Goal: Transaction & Acquisition: Download file/media

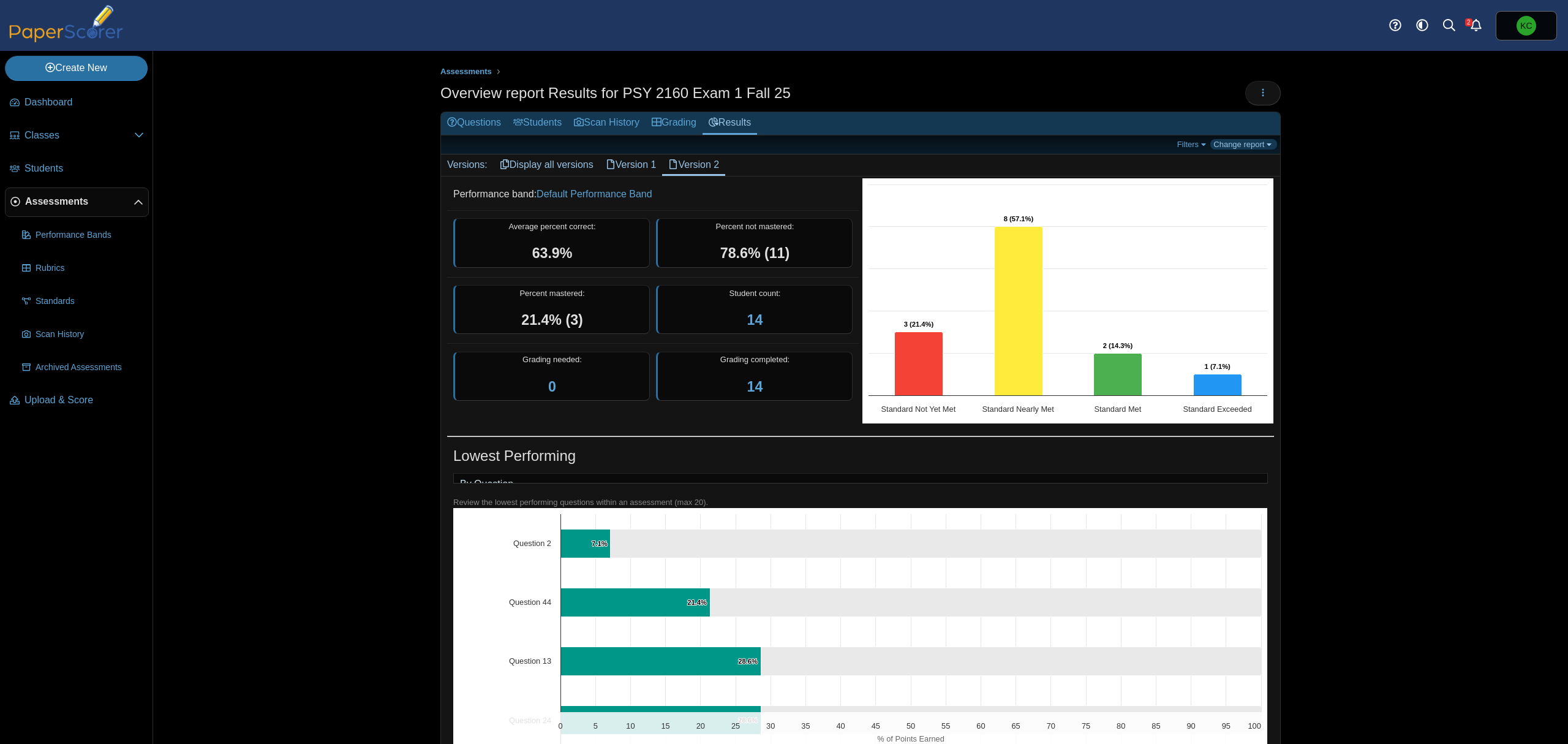
click at [1261, 143] on link "Change report" at bounding box center [1244, 145] width 67 height 10
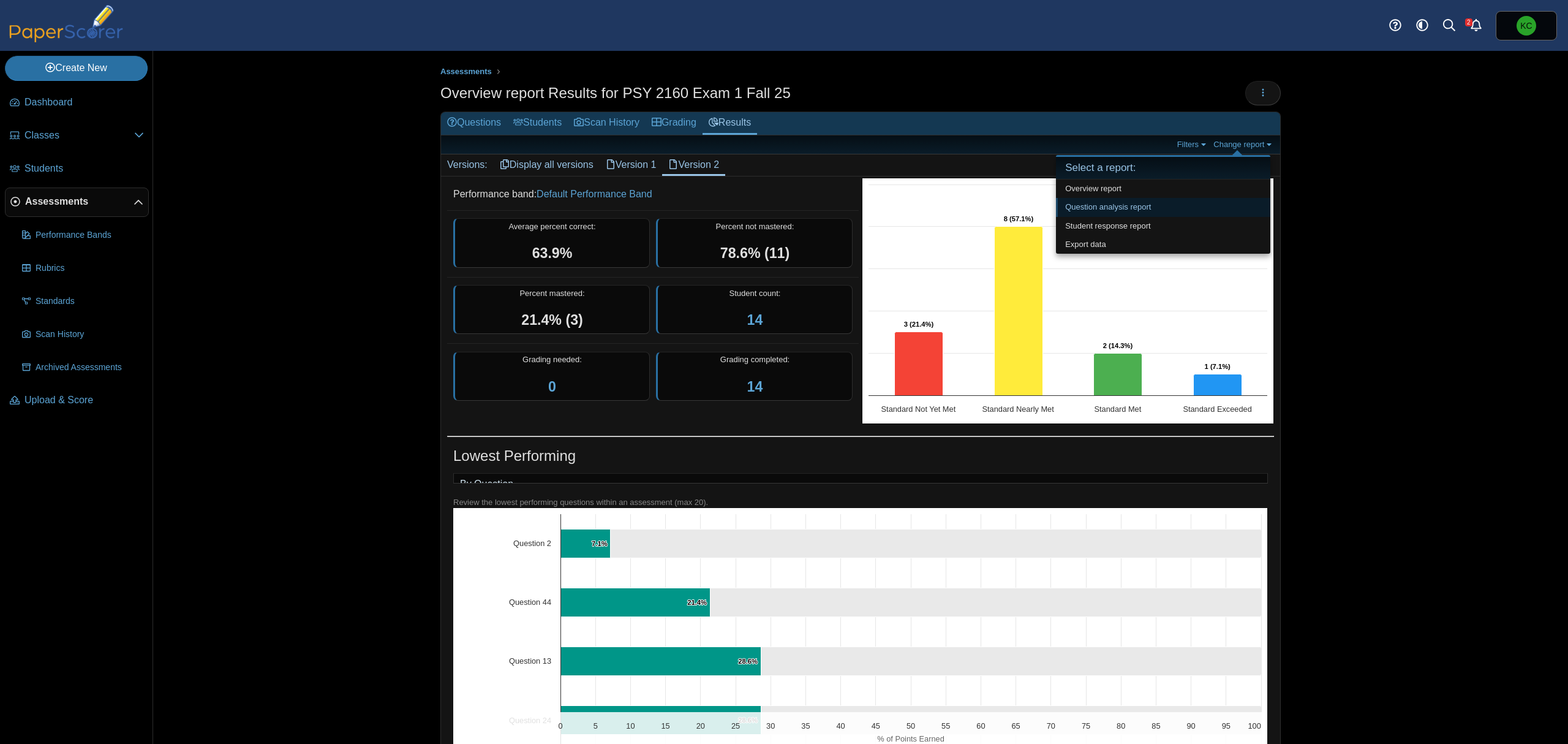
click at [1127, 208] on link "Question analysis report" at bounding box center [1163, 207] width 214 height 19
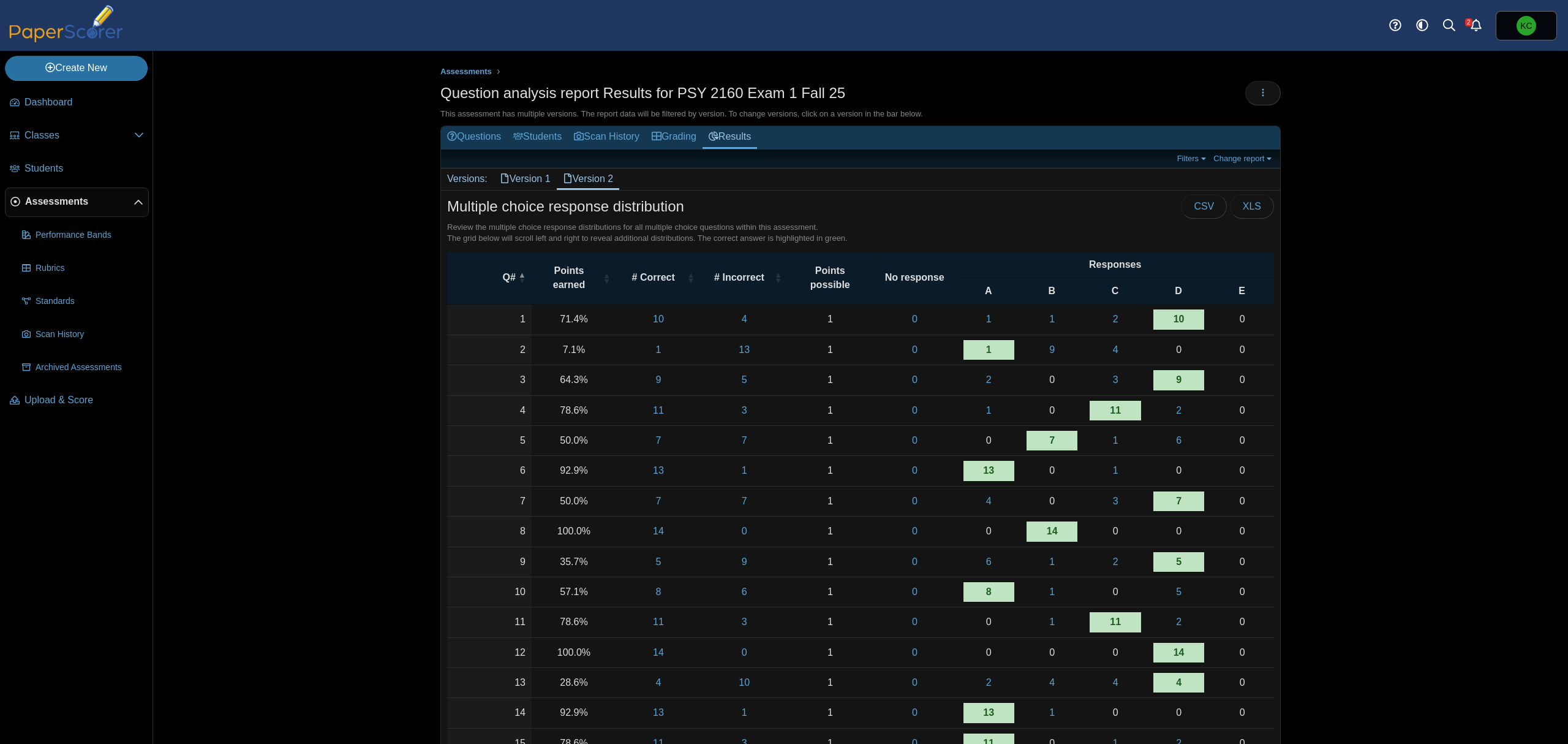
click at [526, 185] on link "Version 1" at bounding box center [525, 179] width 63 height 21
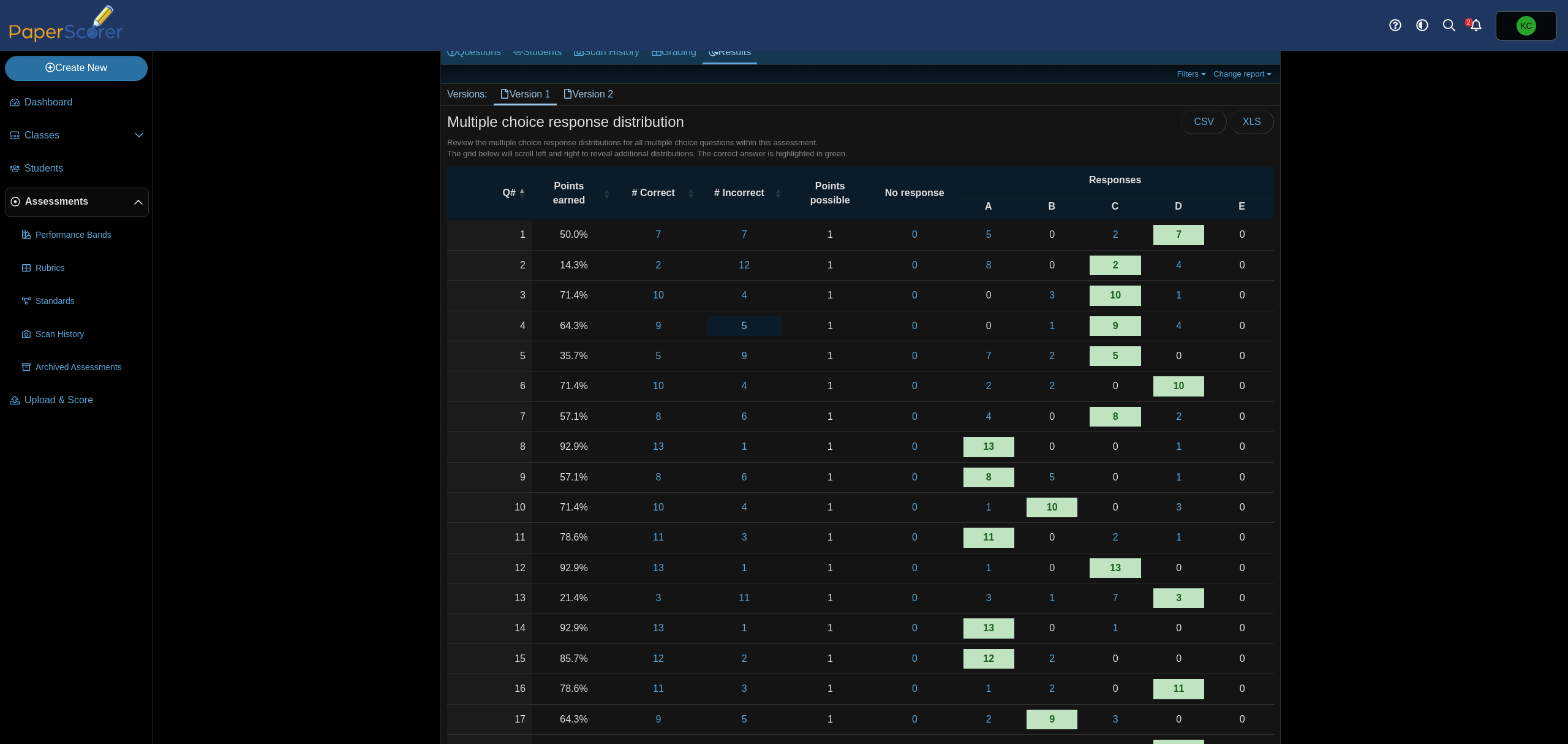
scroll to position [82, 0]
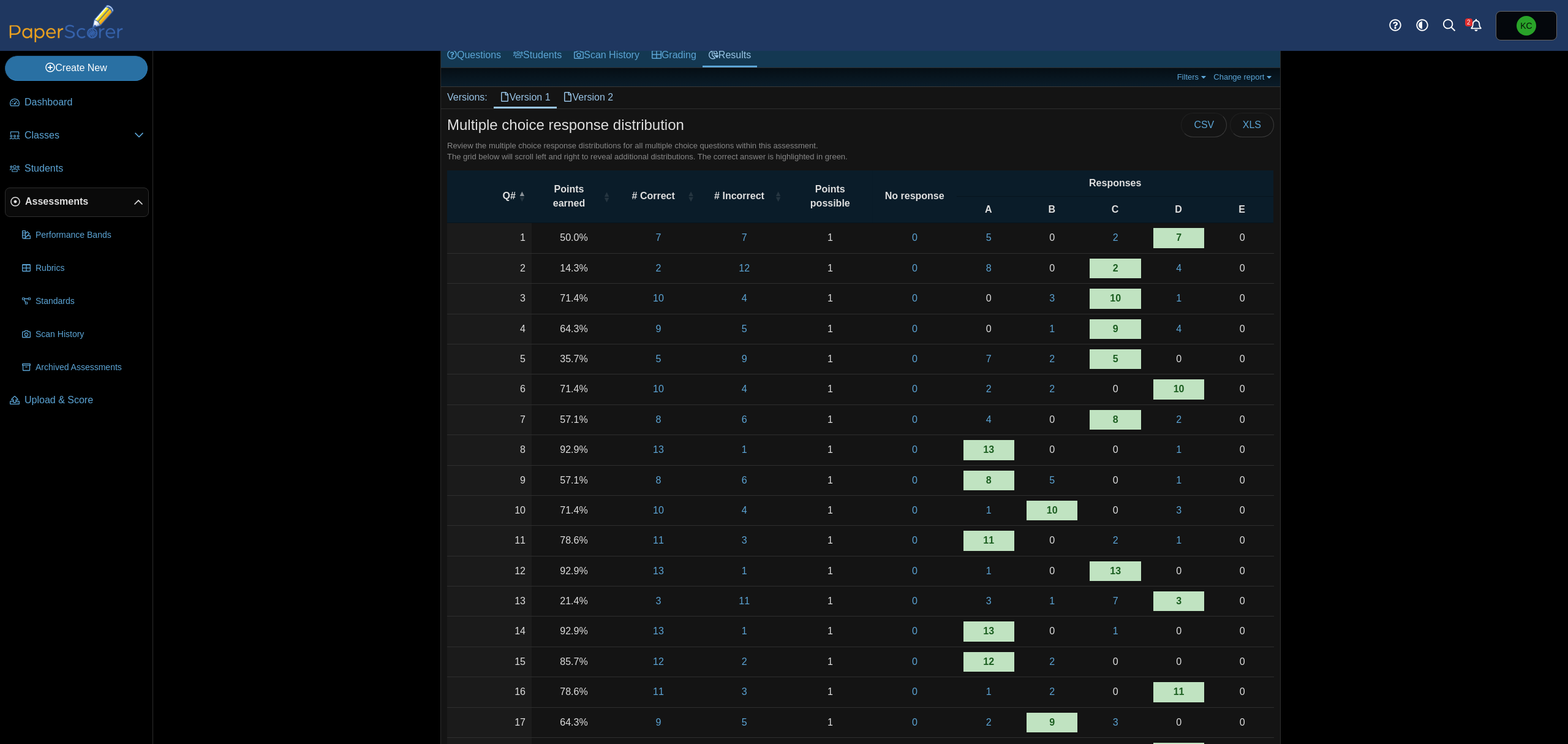
click at [601, 99] on link "Version 2" at bounding box center [588, 97] width 63 height 21
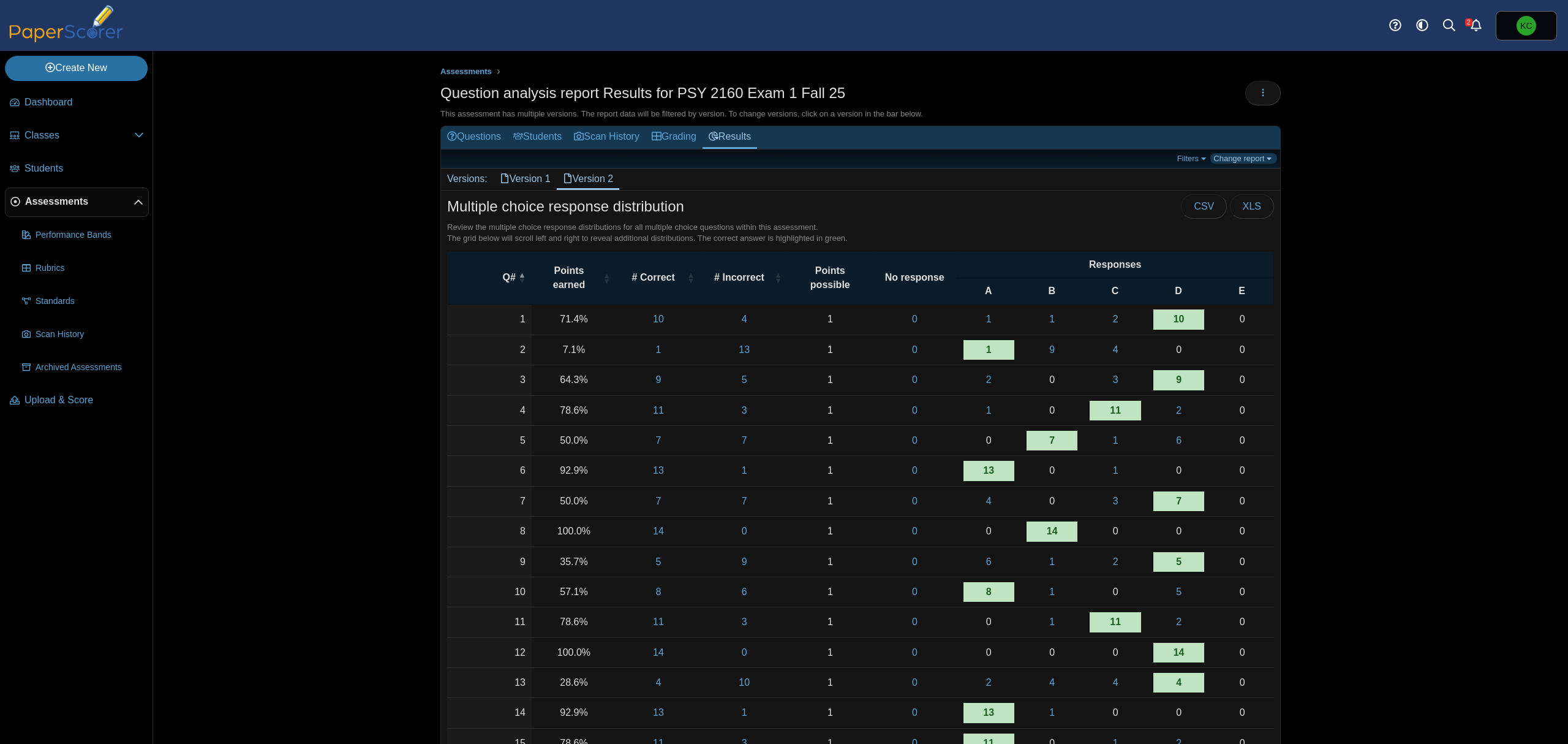
click at [1248, 156] on link "Change report" at bounding box center [1244, 159] width 67 height 10
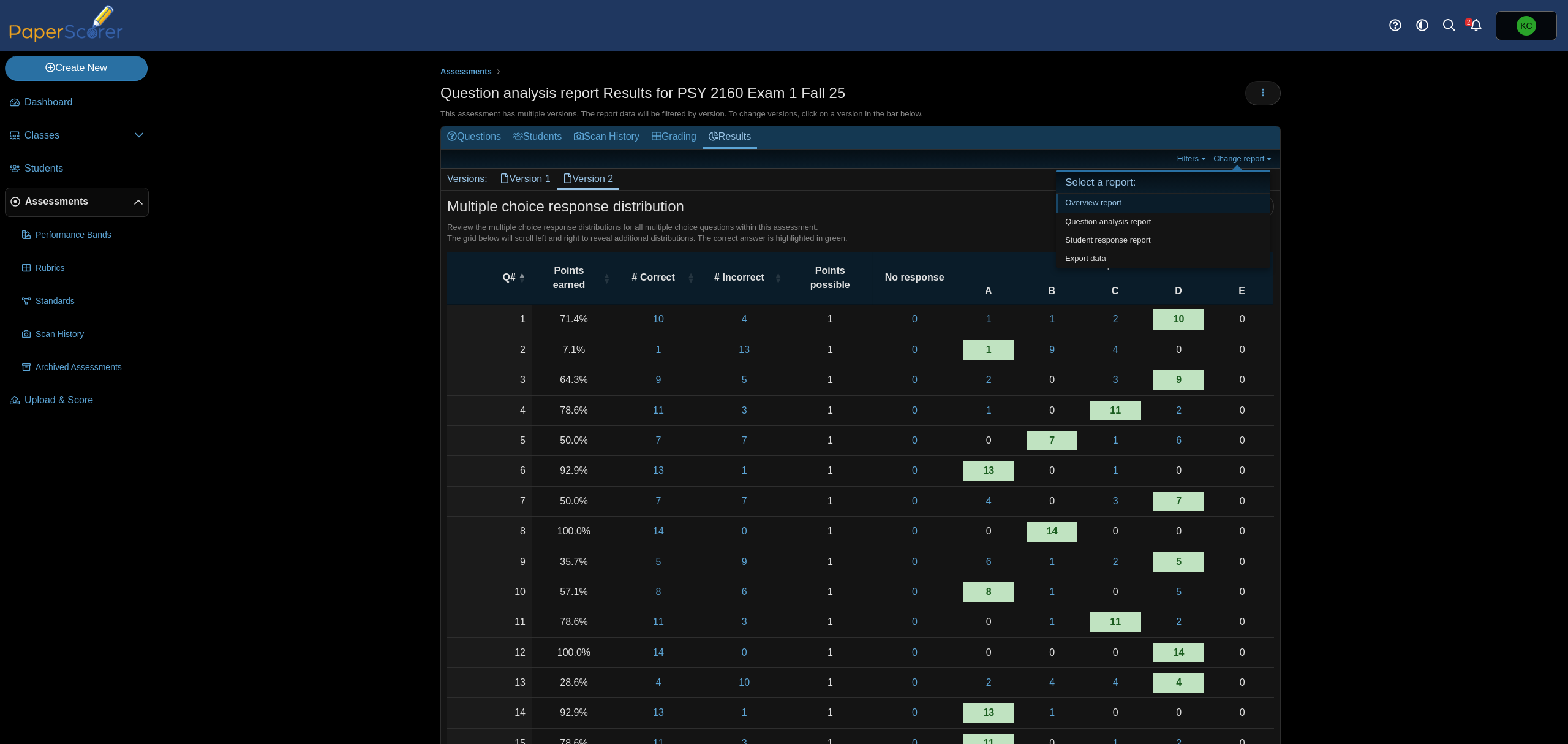
click at [1118, 197] on link "Overview report" at bounding box center [1163, 202] width 214 height 19
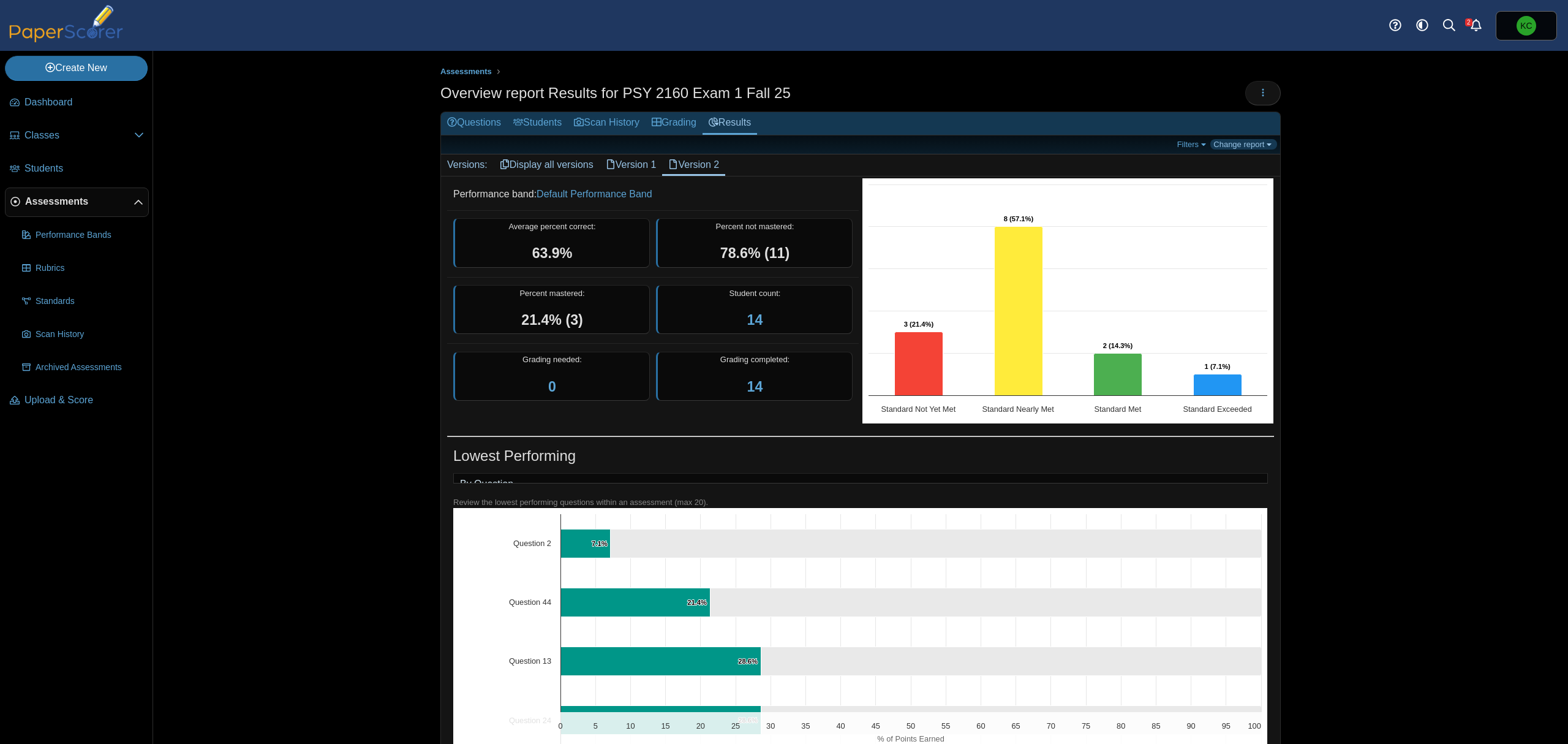
click at [1247, 144] on link "Change report" at bounding box center [1244, 145] width 67 height 10
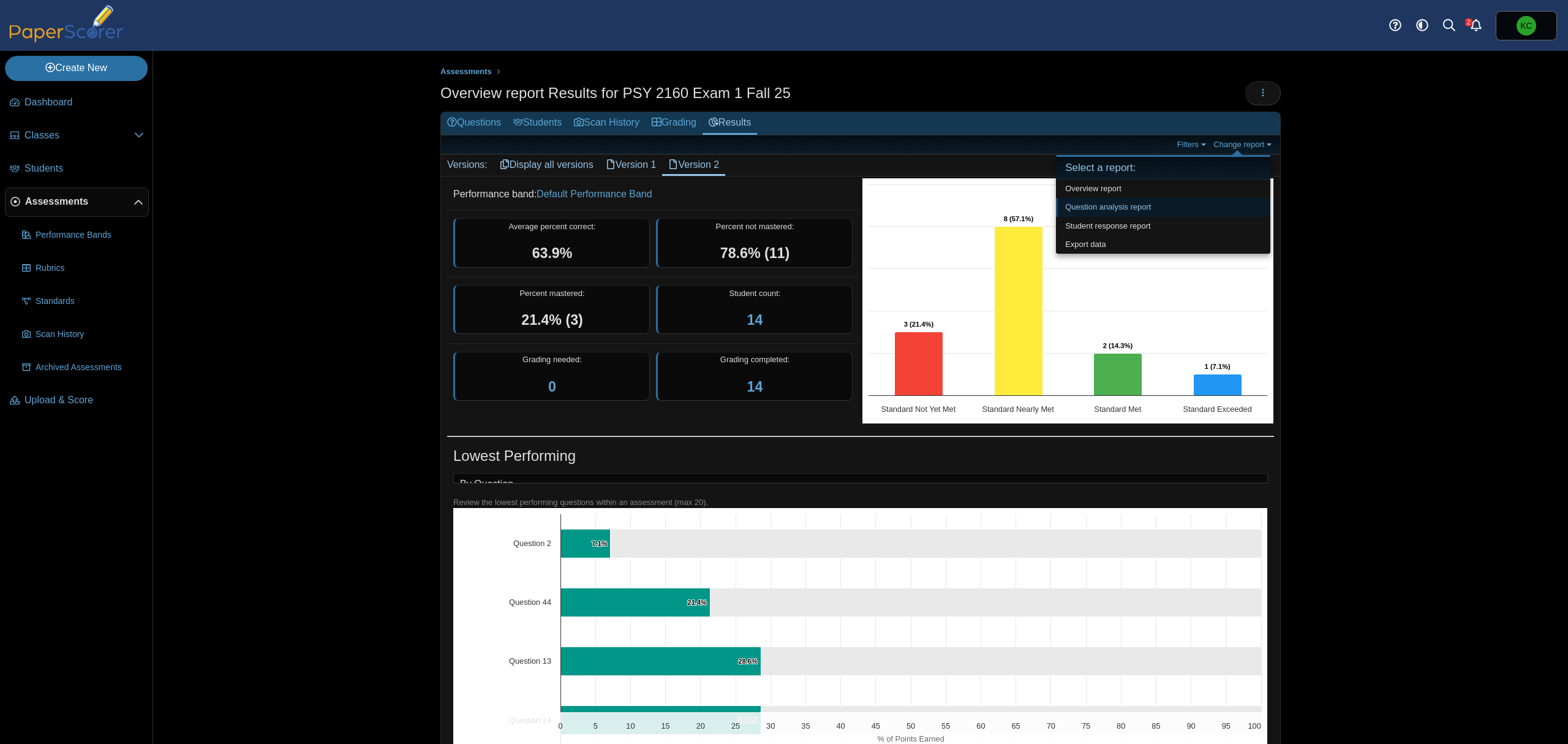
click at [1104, 206] on link "Question analysis report" at bounding box center [1163, 207] width 214 height 19
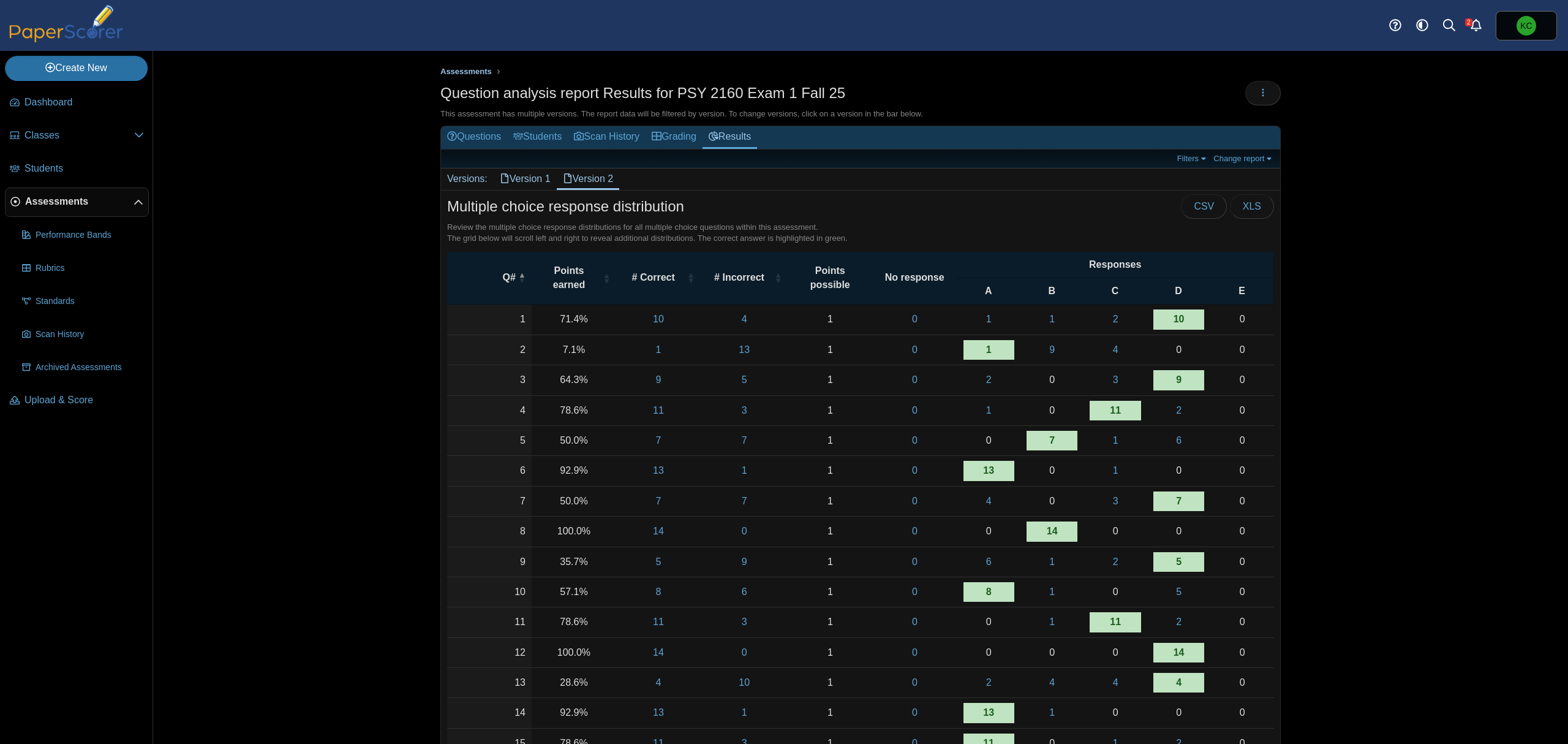
click at [461, 70] on span "Assessments" at bounding box center [466, 71] width 51 height 9
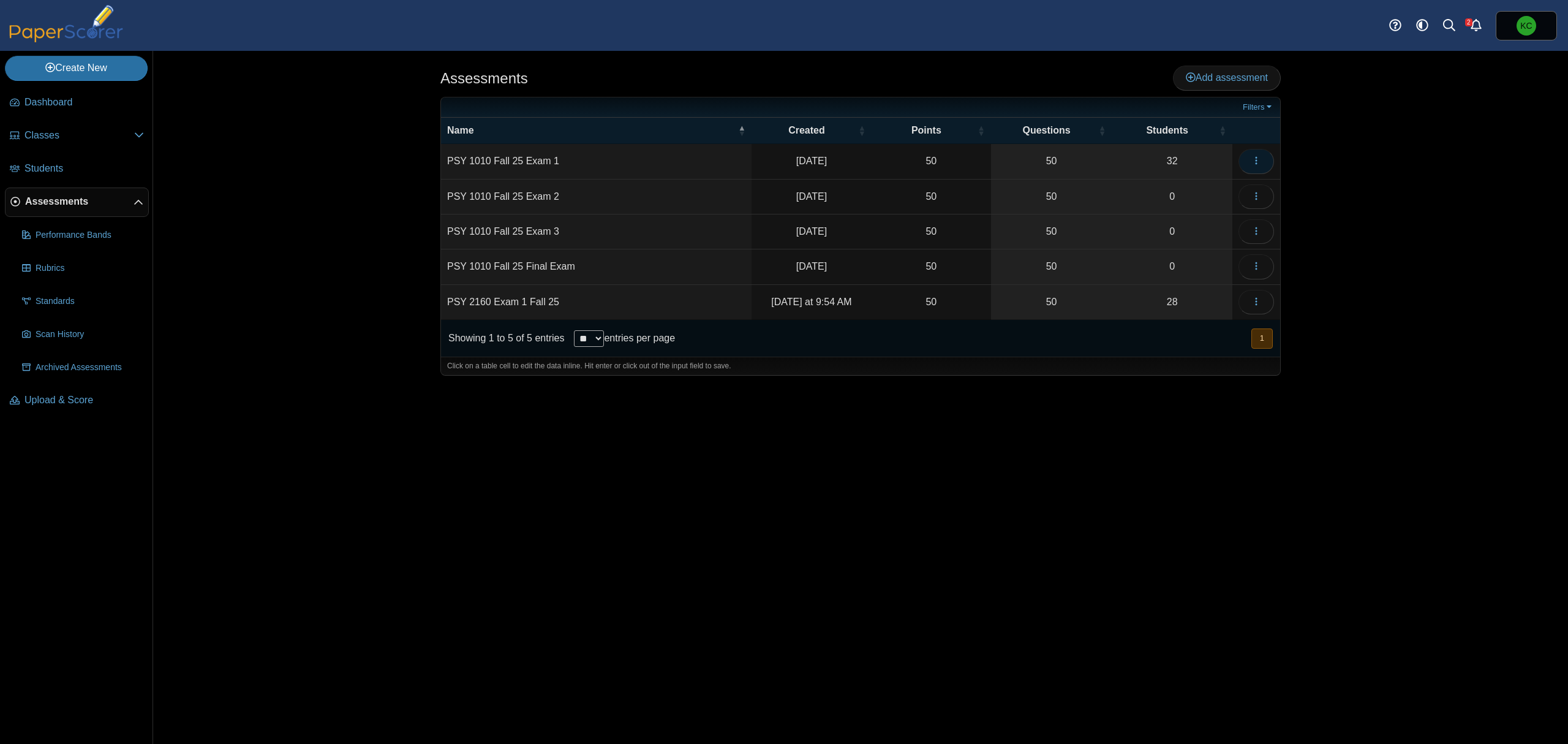
click at [1257, 165] on icon "button" at bounding box center [1256, 160] width 10 height 10
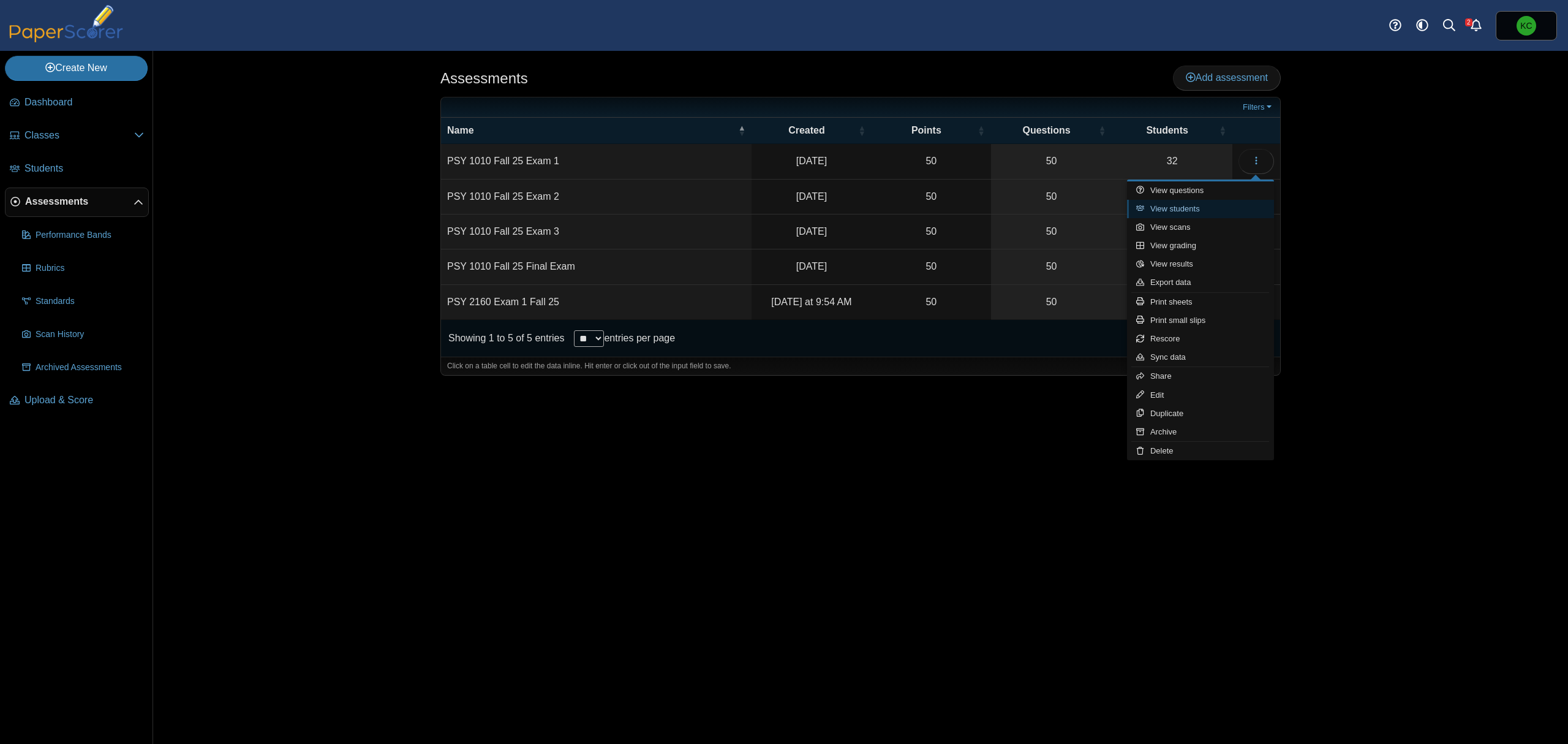
click at [1178, 209] on link "View students" at bounding box center [1201, 209] width 147 height 19
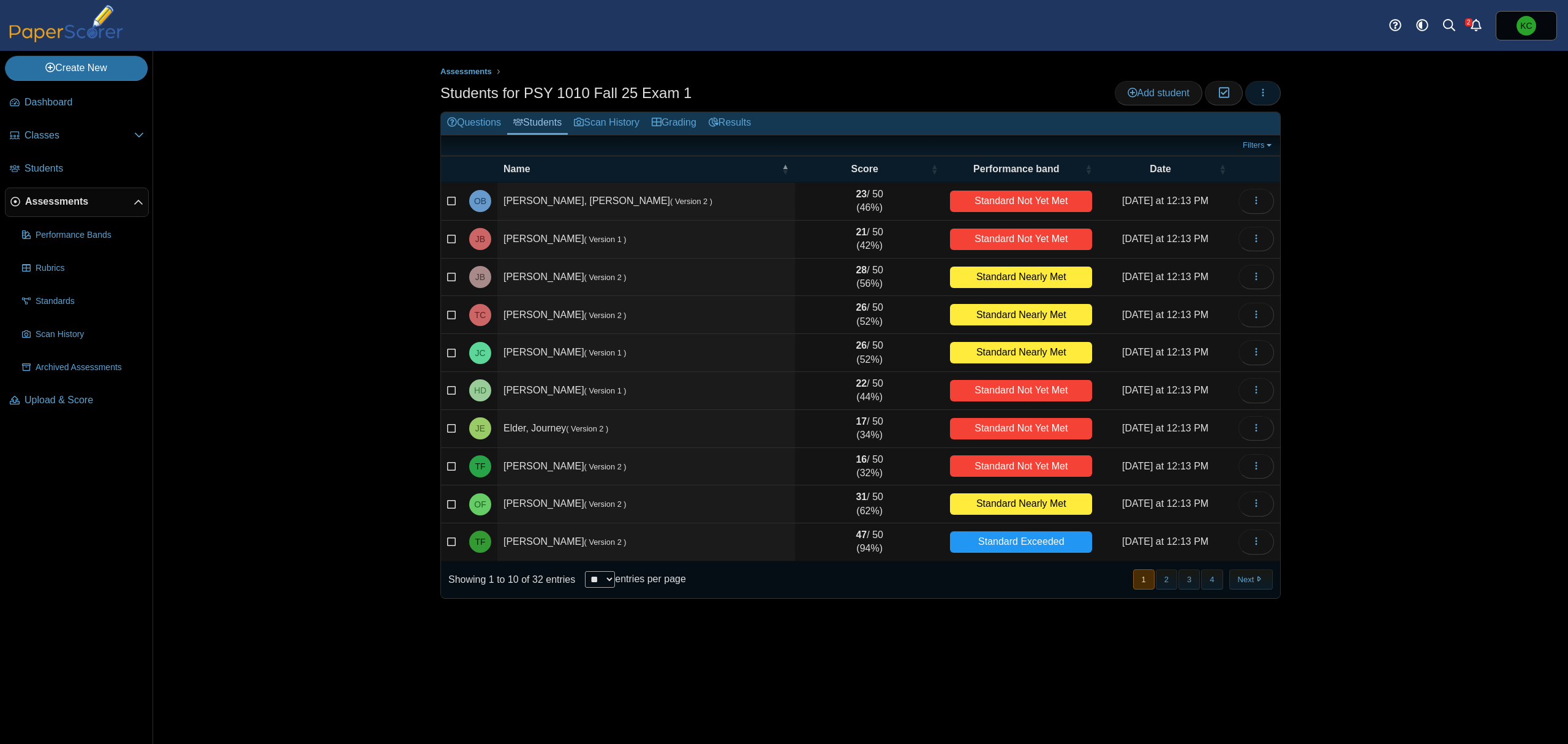
click at [1258, 94] on icon "button" at bounding box center [1263, 92] width 10 height 10
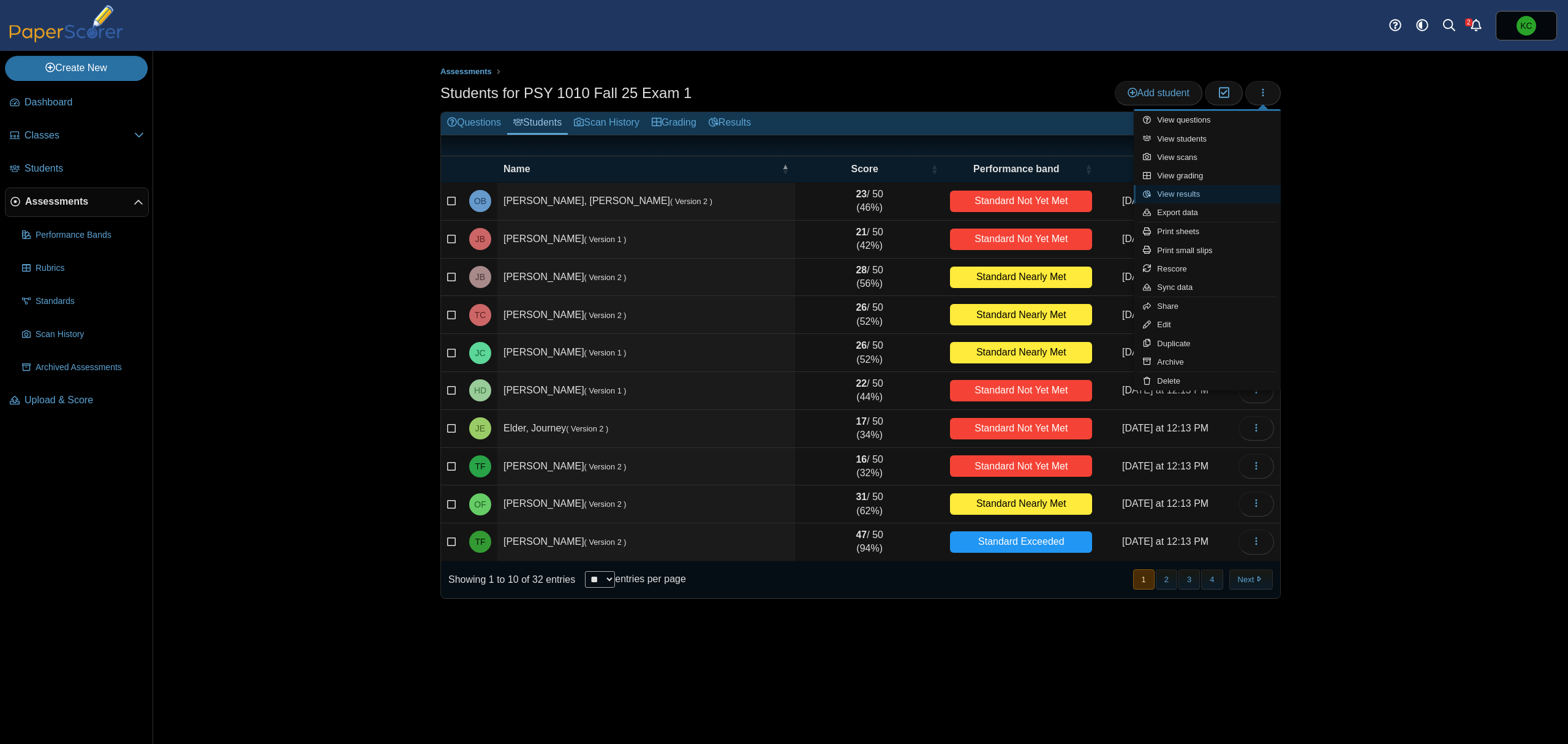
click at [1187, 195] on link "View results" at bounding box center [1207, 194] width 147 height 19
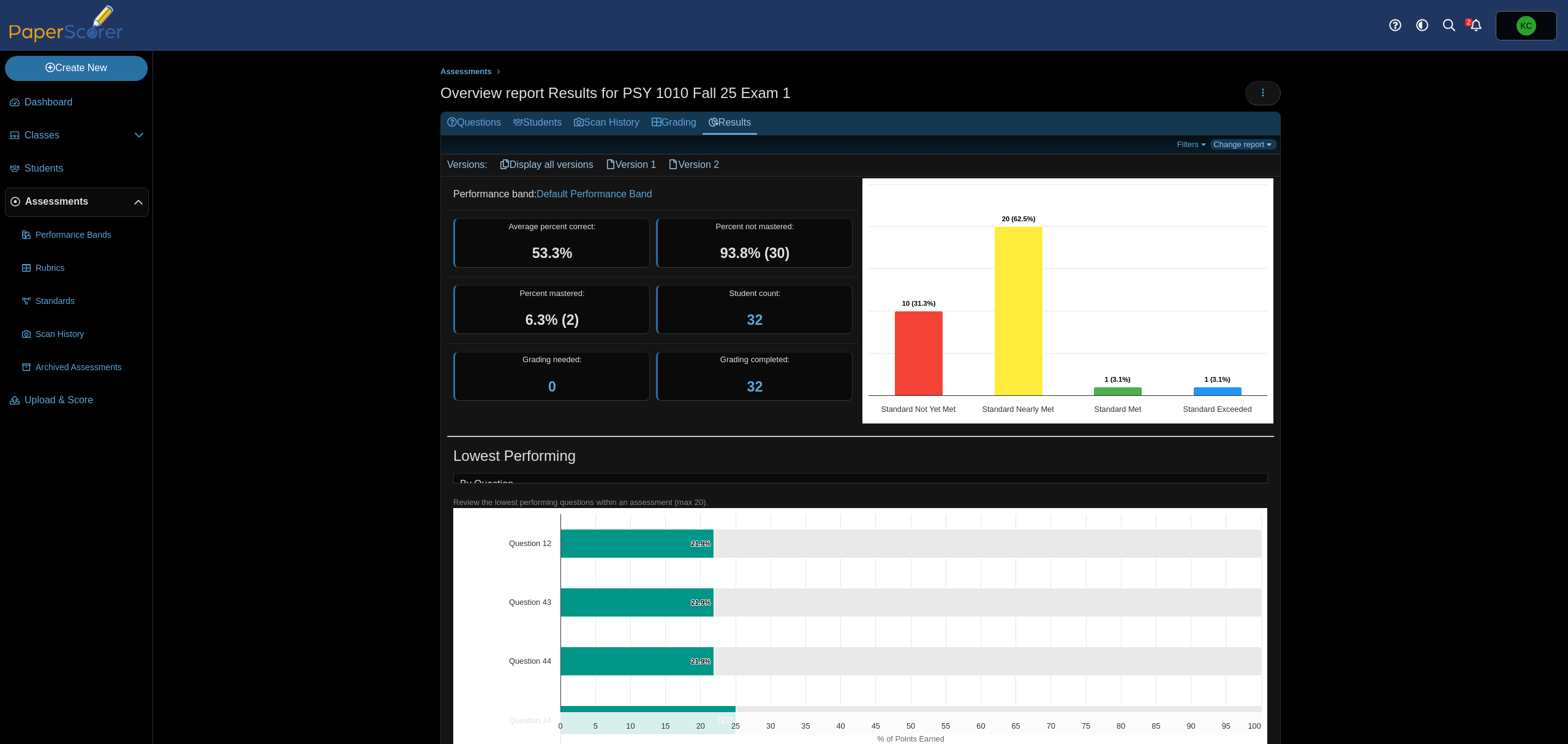
click at [1238, 146] on link "Change report" at bounding box center [1244, 145] width 67 height 10
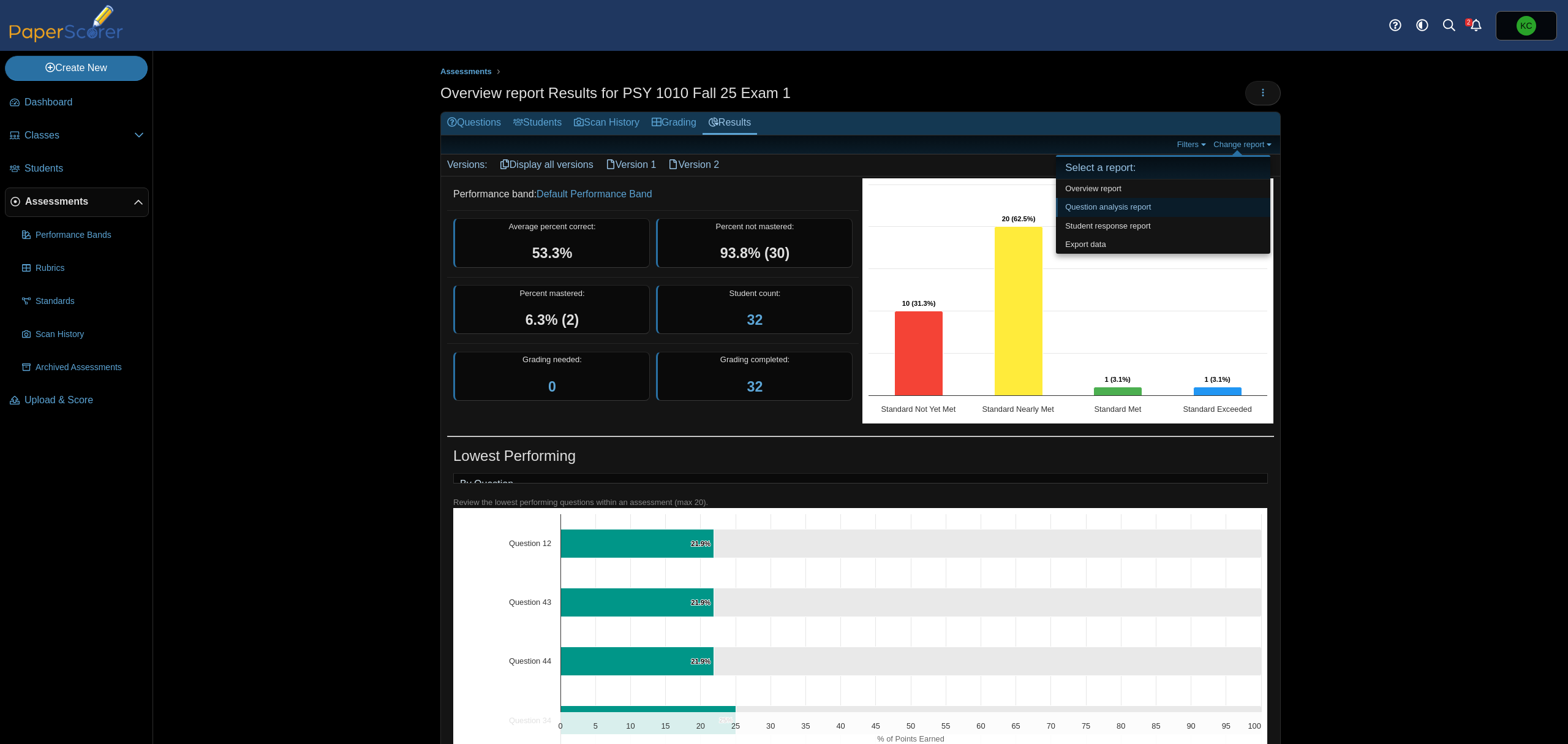
click at [1154, 204] on link "Question analysis report" at bounding box center [1163, 207] width 214 height 19
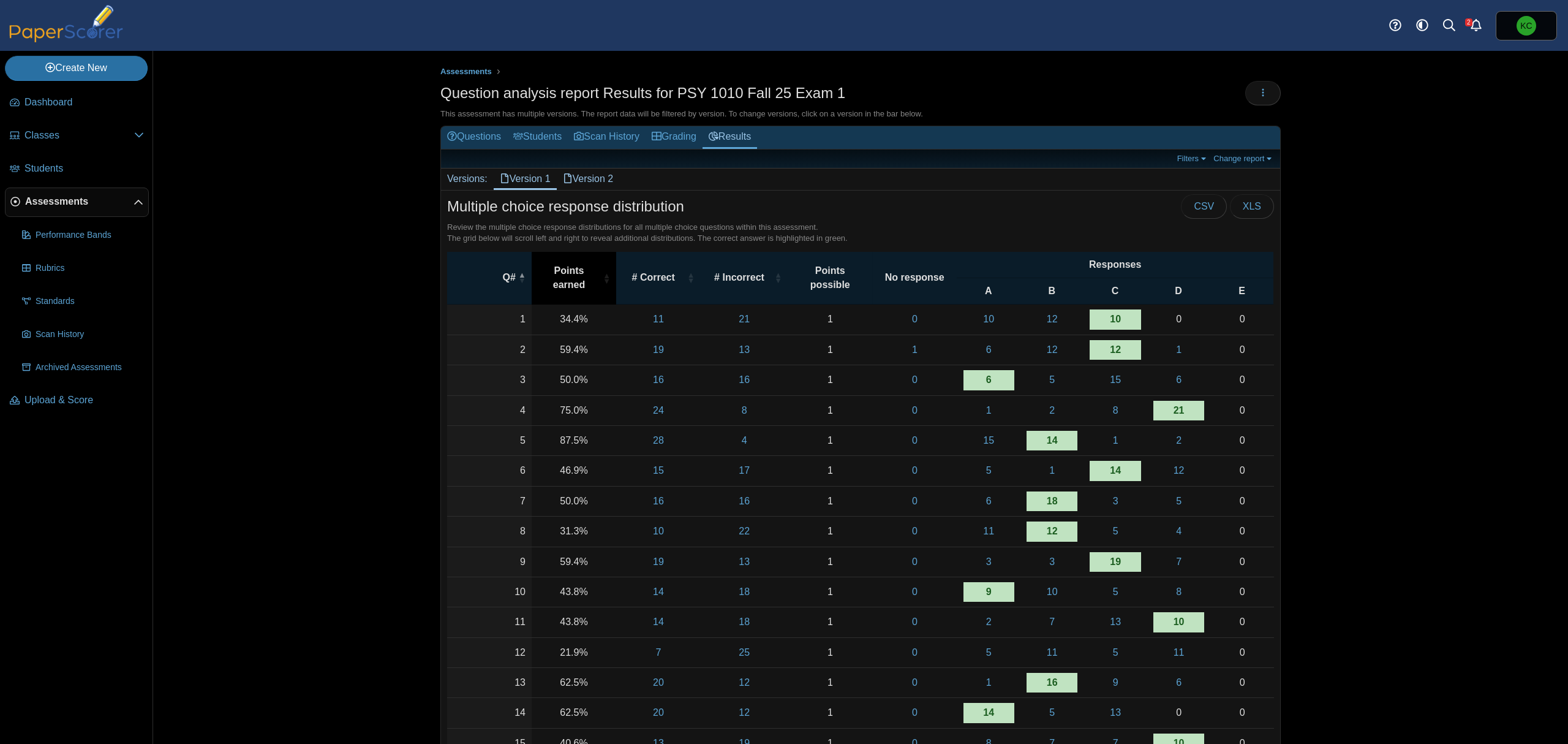
click at [578, 285] on span "Points earned" at bounding box center [569, 277] width 62 height 27
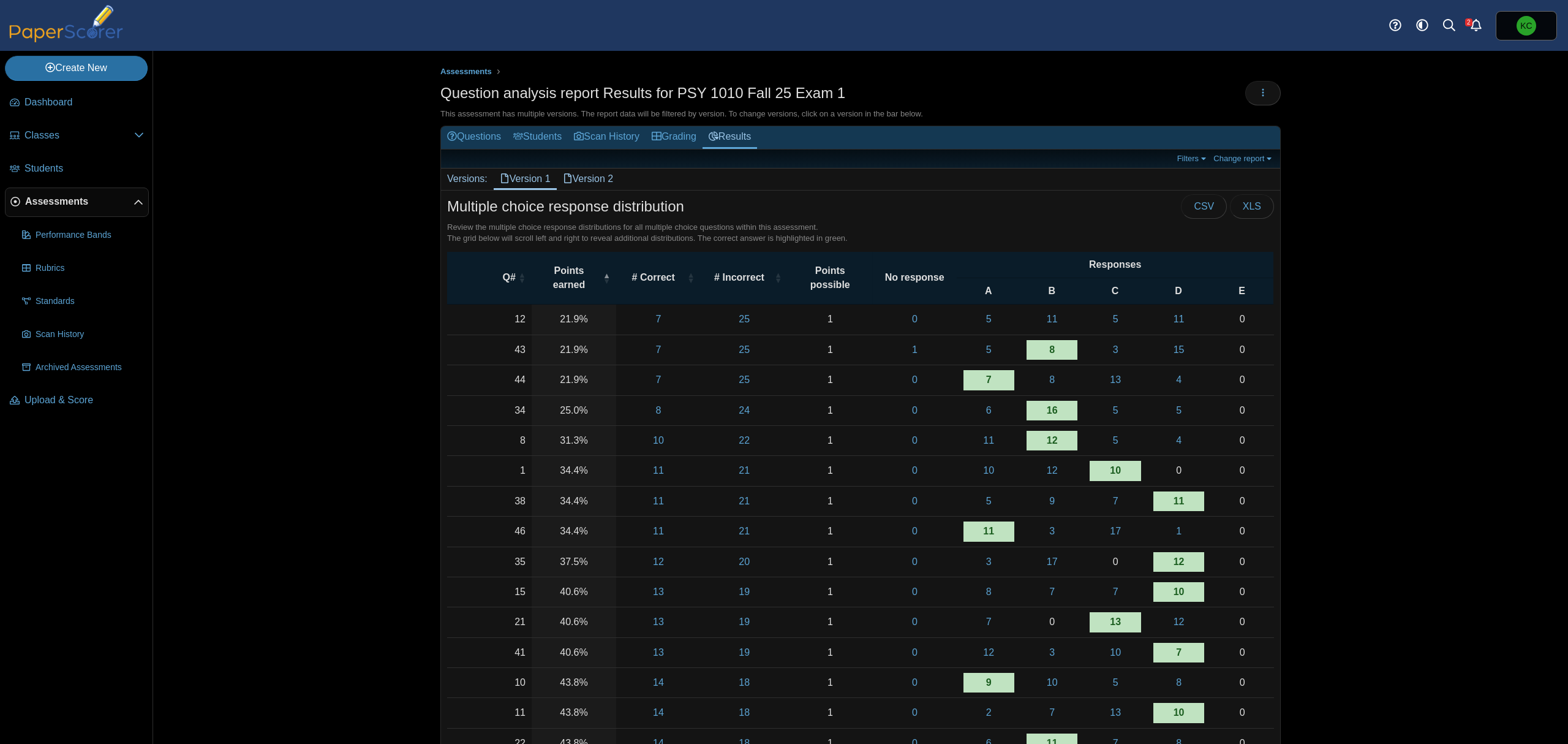
click at [604, 182] on link "Version 2" at bounding box center [588, 179] width 63 height 21
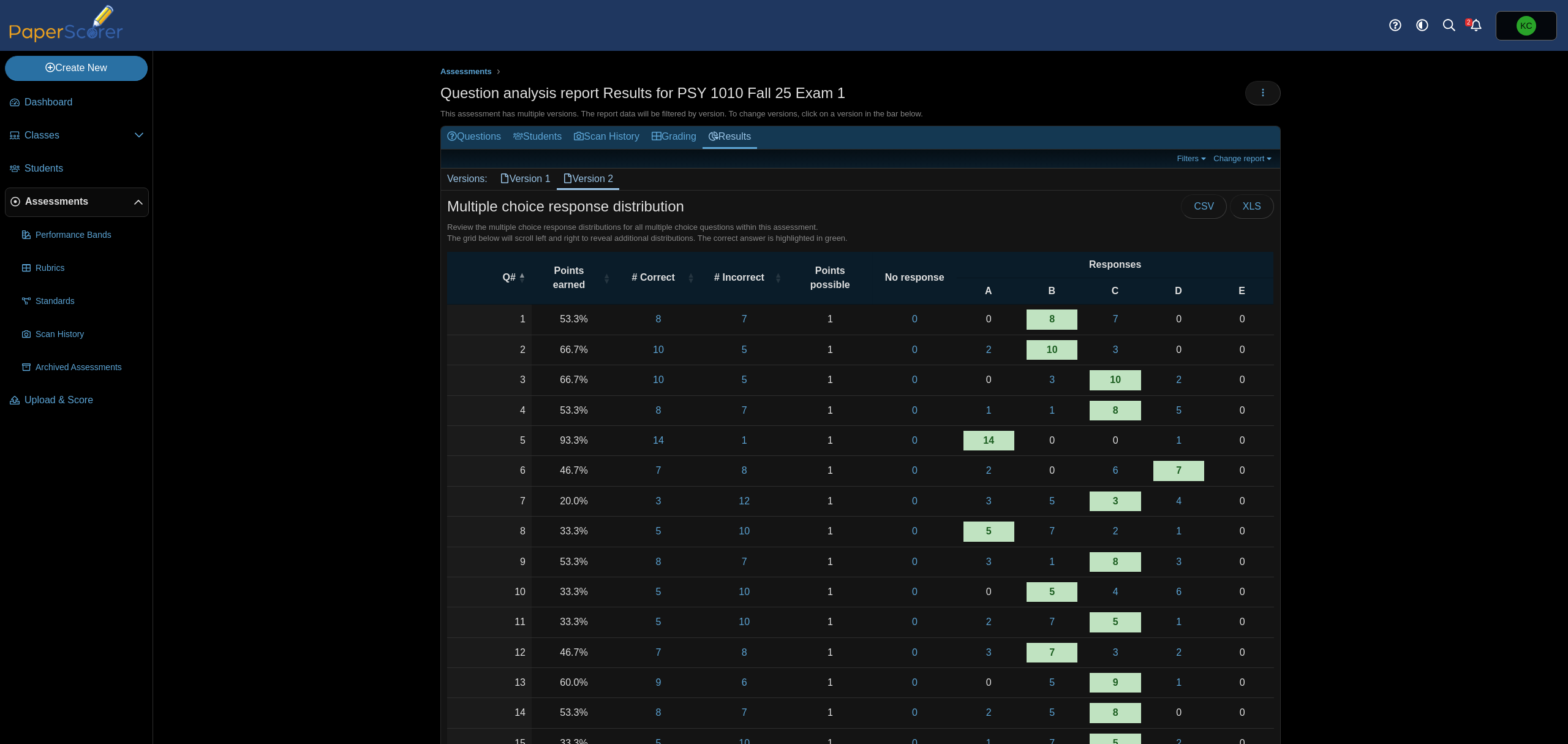
click at [1355, 345] on div "Assessments Question analysis report Results for PSY 1010 Fall 25 Exam 1 Loadin…" at bounding box center [861, 397] width 1415 height 693
click at [540, 137] on link "Students" at bounding box center [538, 137] width 61 height 23
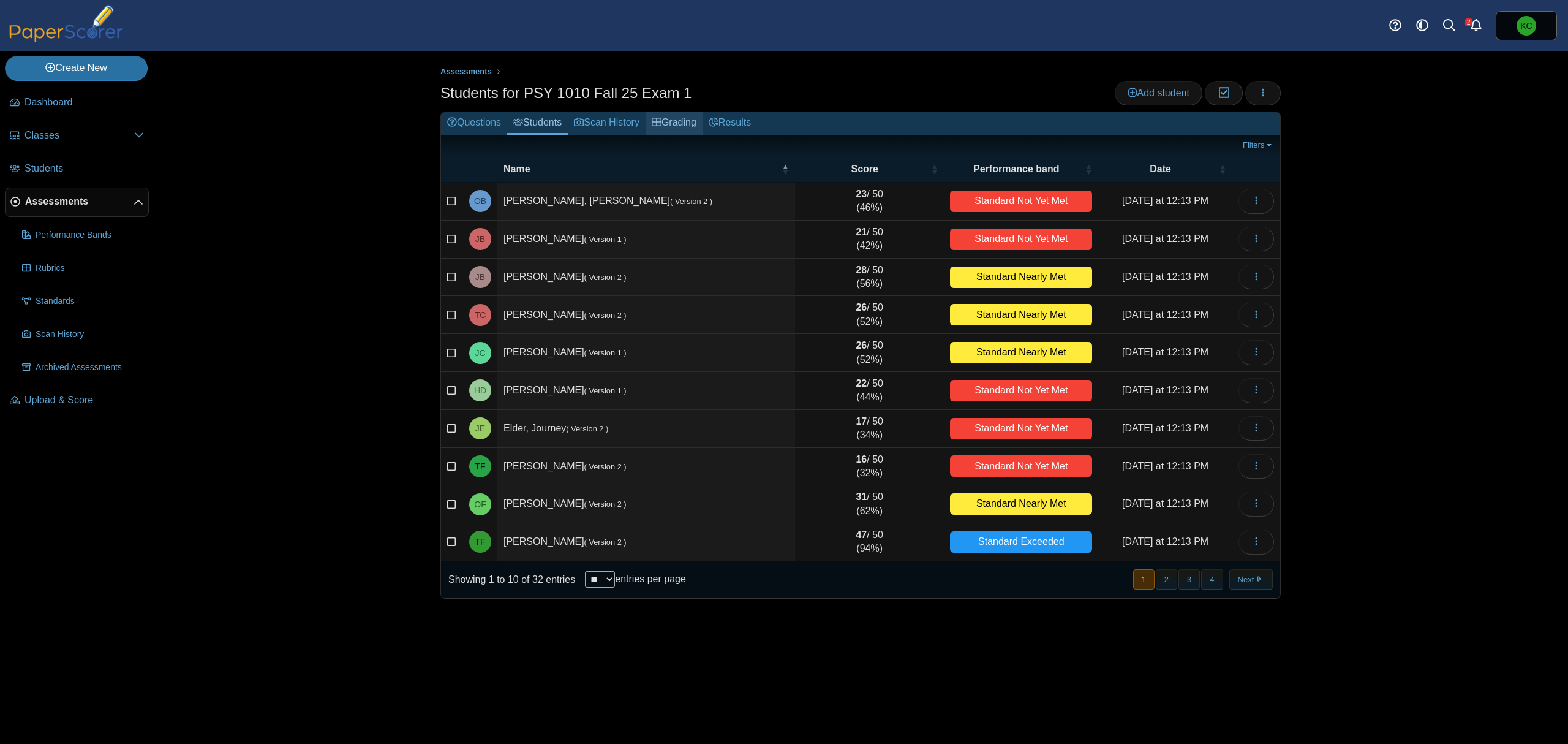
click at [671, 122] on link "Grading" at bounding box center [674, 123] width 57 height 23
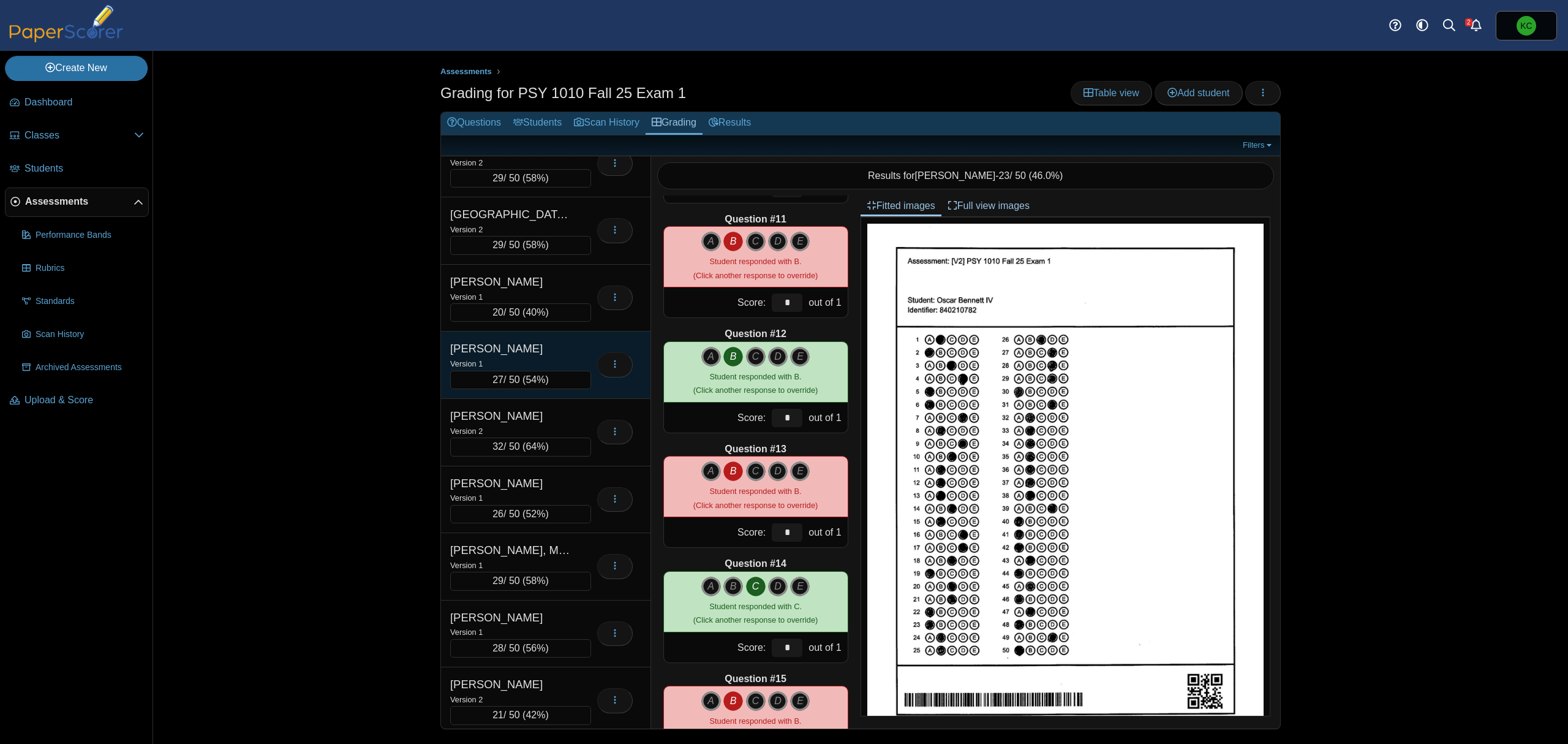
scroll to position [899, 0]
click at [1273, 90] on button "button" at bounding box center [1263, 93] width 36 height 24
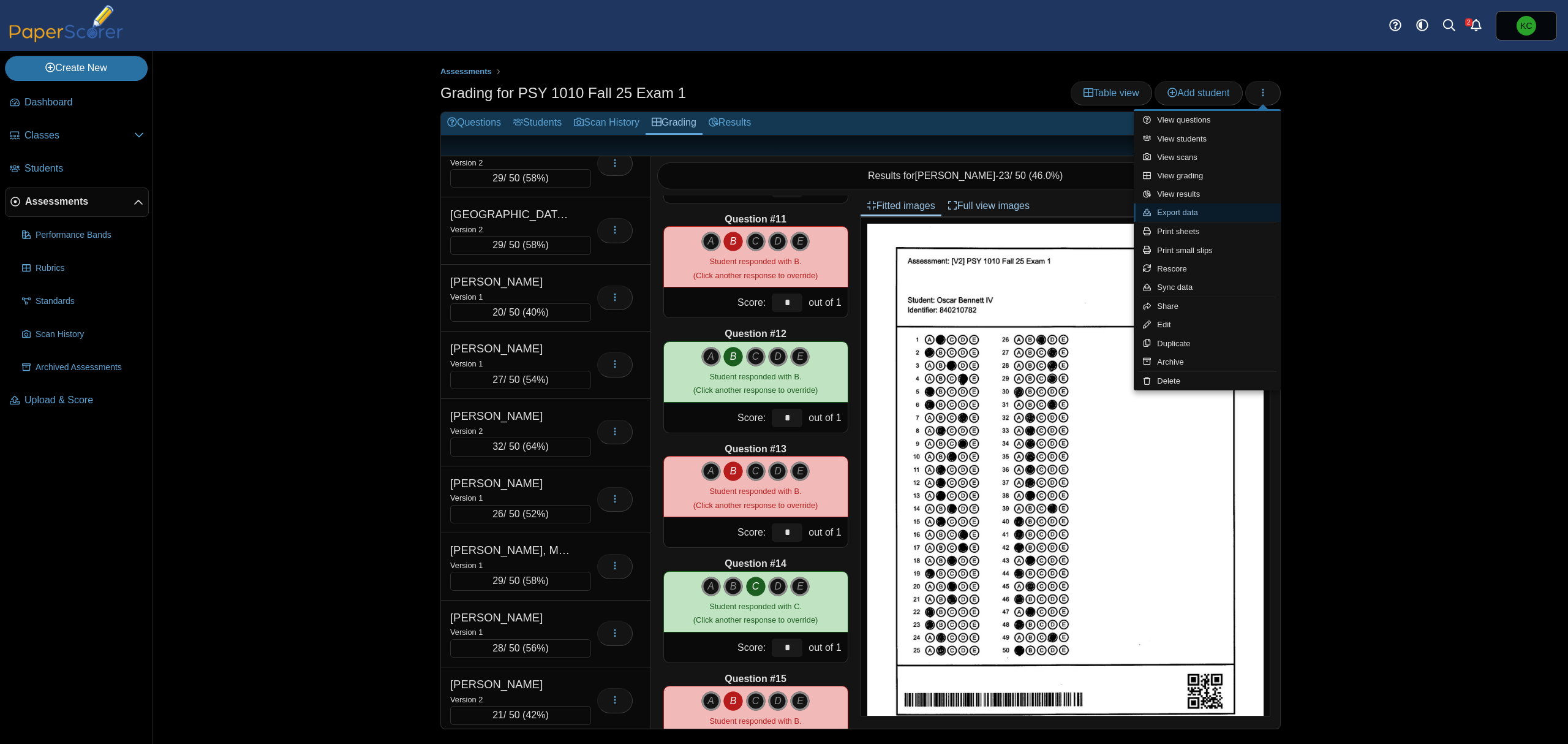
click at [1192, 209] on link "Export data" at bounding box center [1207, 213] width 147 height 19
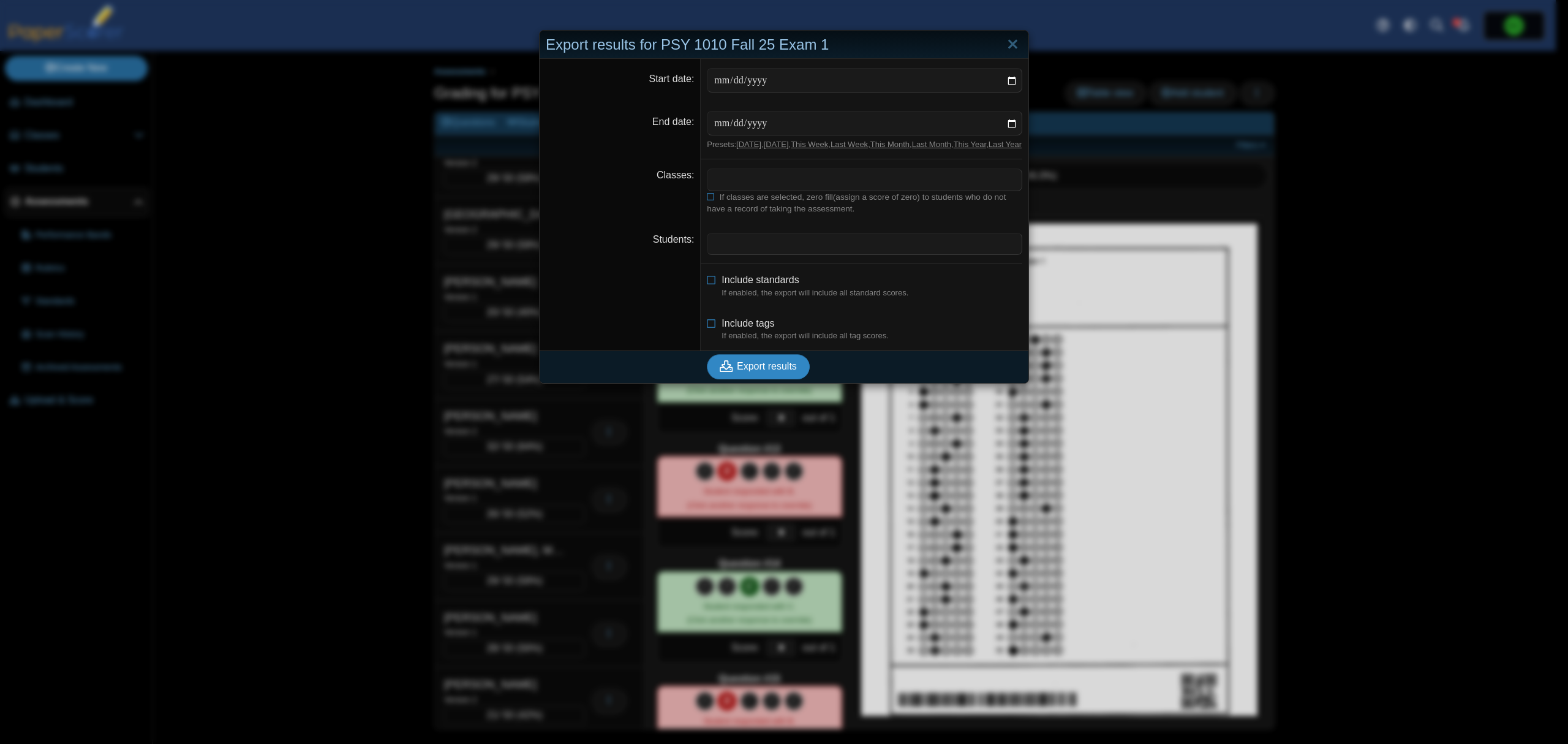
click at [765, 371] on span "Export results" at bounding box center [767, 366] width 60 height 10
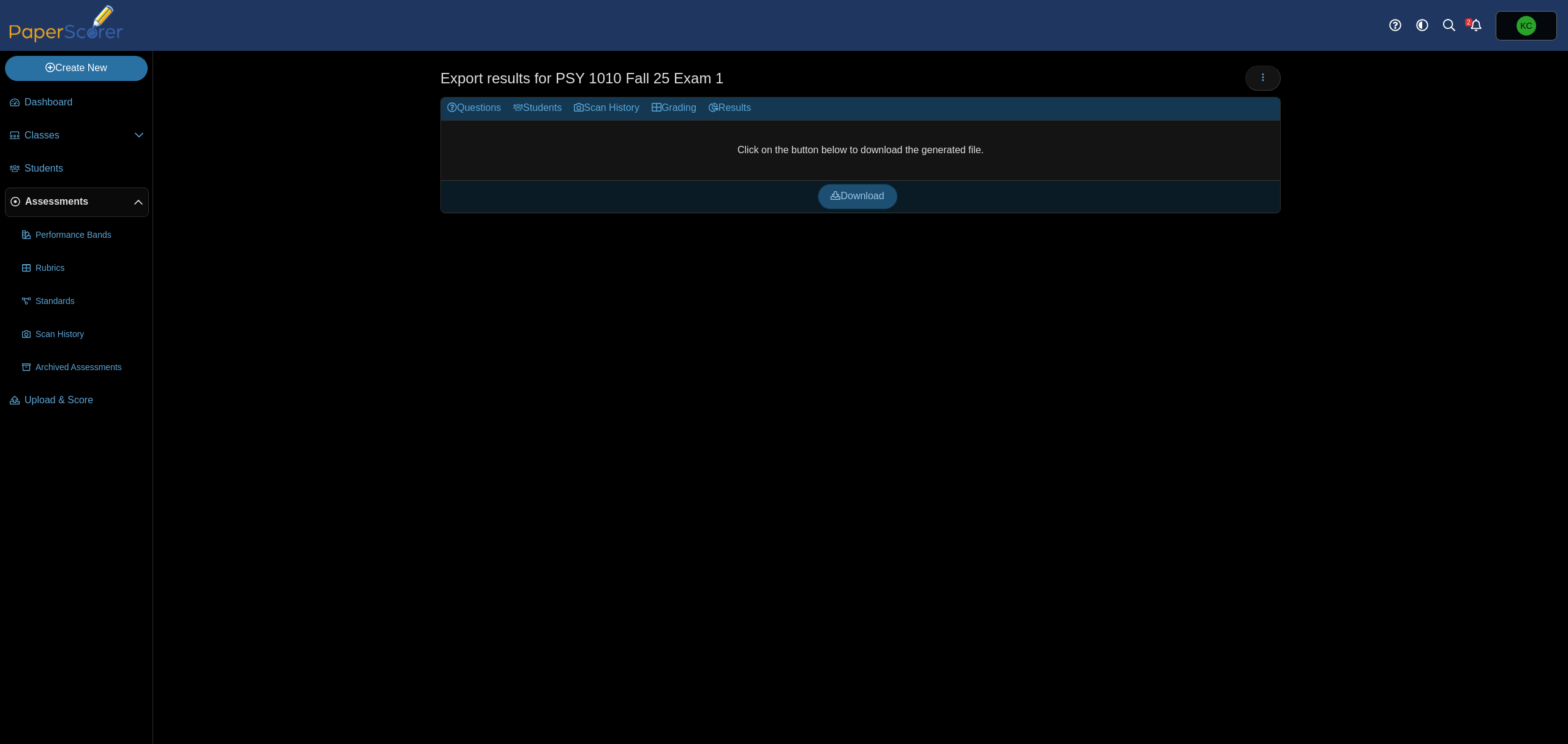
click at [875, 201] on span "Download" at bounding box center [858, 196] width 53 height 10
